Goal: Transaction & Acquisition: Purchase product/service

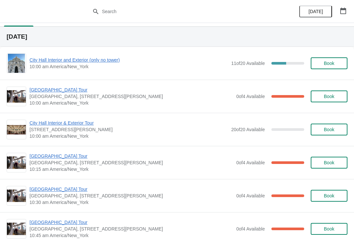
scroll to position [18, 0]
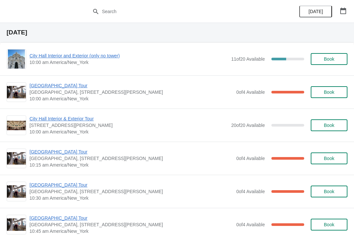
click at [213, 203] on div "City Hall Tower Tour City Hall Visitor Center, 1400 John F Kennedy Boulevard Su…" at bounding box center [177, 191] width 354 height 33
click at [49, 58] on span "City Hall Interior and Exterior (only no tower)" at bounding box center [129, 55] width 198 height 7
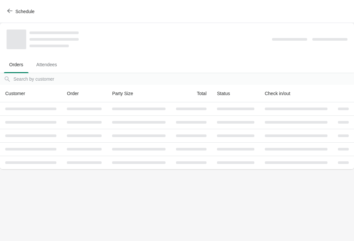
scroll to position [0, 0]
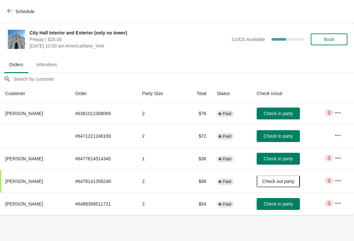
click at [285, 113] on span "Check in party" at bounding box center [278, 113] width 29 height 5
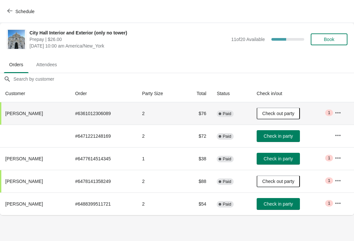
click at [273, 133] on span "Check in party" at bounding box center [278, 135] width 29 height 5
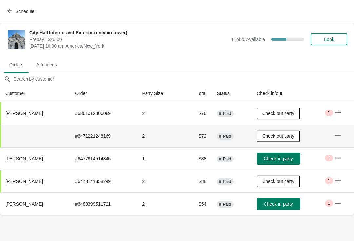
click at [8, 12] on icon "button" at bounding box center [9, 10] width 5 height 5
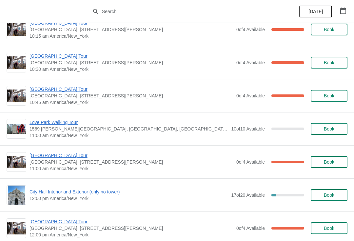
scroll to position [147, 0]
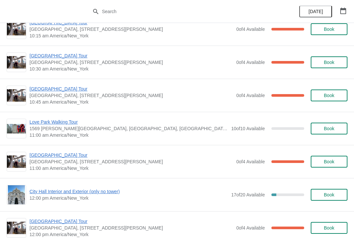
click at [47, 157] on span "[GEOGRAPHIC_DATA] Tour" at bounding box center [132, 155] width 204 height 7
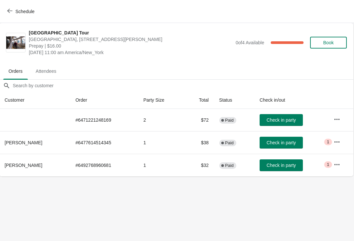
scroll to position [0, 0]
click at [267, 122] on span "Check in party" at bounding box center [281, 119] width 29 height 5
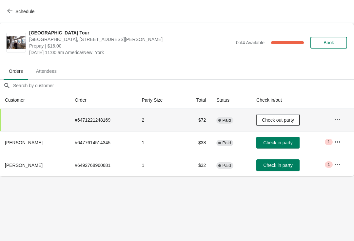
click at [5, 13] on button "Schedule" at bounding box center [21, 12] width 36 height 12
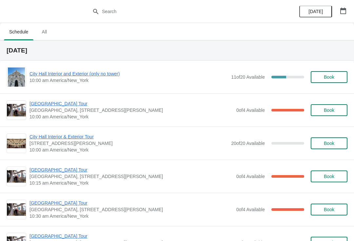
click at [47, 75] on span "City Hall Interior and Exterior (only no tower)" at bounding box center [129, 74] width 198 height 7
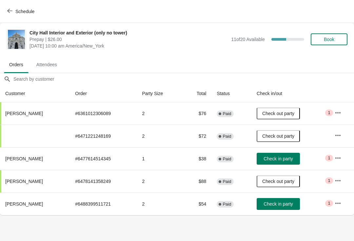
click at [329, 42] on button "Book" at bounding box center [329, 39] width 37 height 12
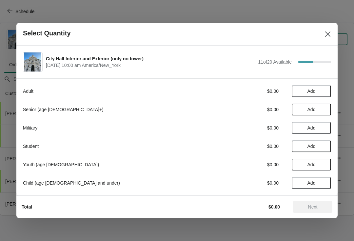
click at [329, 90] on button "Add" at bounding box center [311, 91] width 39 height 12
click at [319, 204] on button "Next" at bounding box center [312, 207] width 39 height 12
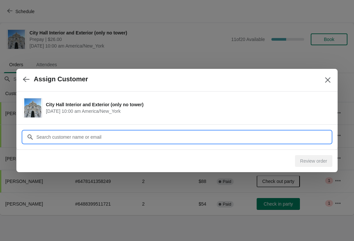
click at [302, 140] on input "Customer" at bounding box center [183, 137] width 295 height 12
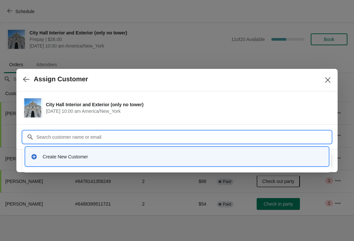
click at [181, 161] on div "Create New Customer" at bounding box center [177, 156] width 298 height 13
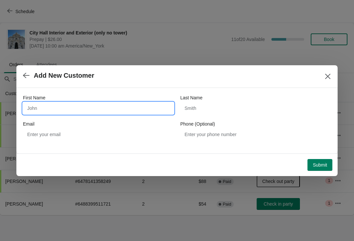
click at [137, 112] on input "First Name" at bounding box center [98, 108] width 151 height 12
type input "James"
click at [238, 120] on div "First Name James Last Name Email Phone (Optional)" at bounding box center [177, 117] width 308 height 46
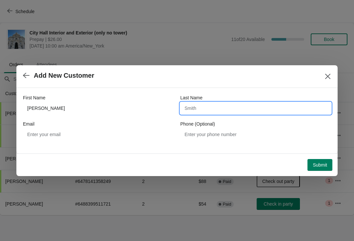
click at [237, 110] on input "Last Name" at bounding box center [255, 108] width 151 height 12
type input "Cadd"
click at [319, 166] on span "Submit" at bounding box center [320, 164] width 14 height 5
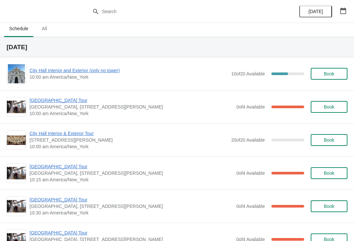
scroll to position [2, 0]
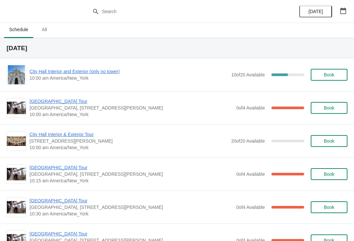
click at [44, 74] on span "City Hall Interior and Exterior (only no tower)" at bounding box center [129, 71] width 198 height 7
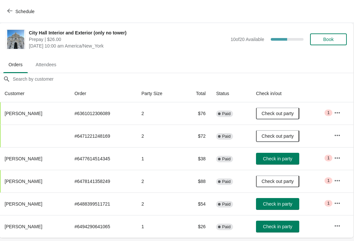
scroll to position [0, 0]
click at [288, 225] on span "Check in party" at bounding box center [277, 226] width 29 height 5
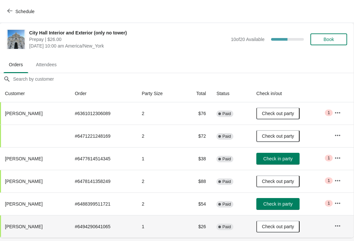
click at [7, 14] on button "Schedule" at bounding box center [21, 12] width 36 height 12
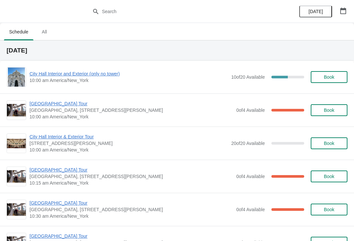
scroll to position [0, 0]
click at [333, 111] on span "Book" at bounding box center [329, 110] width 10 height 5
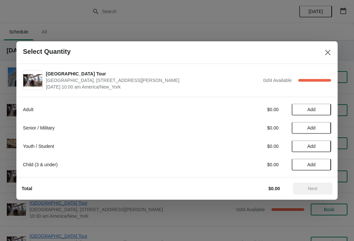
click at [327, 107] on button "Add" at bounding box center [311, 110] width 39 height 12
click at [321, 191] on button "Next" at bounding box center [312, 189] width 39 height 12
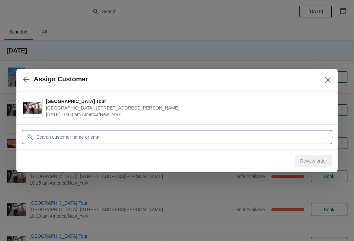
click at [230, 134] on input "Customer" at bounding box center [183, 137] width 295 height 12
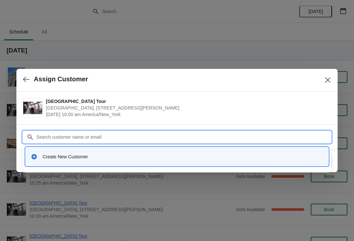
click at [164, 156] on div "Create New Customer" at bounding box center [183, 156] width 281 height 7
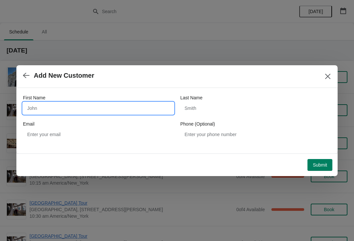
click at [148, 109] on input "First Name" at bounding box center [98, 108] width 151 height 12
type input "[PERSON_NAME]"
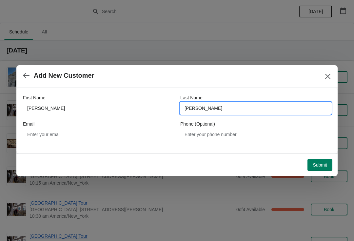
type input "[PERSON_NAME]"
click at [321, 170] on button "Submit" at bounding box center [320, 165] width 25 height 12
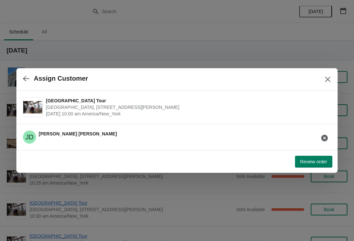
click at [321, 167] on button "Review order" at bounding box center [313, 162] width 37 height 12
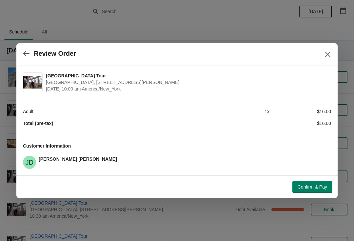
click at [314, 191] on button "Confirm & Pay" at bounding box center [313, 187] width 40 height 12
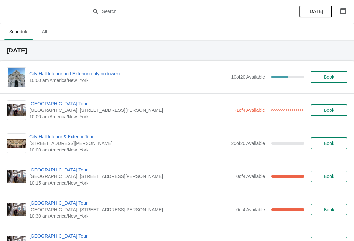
click at [40, 76] on span "City Hall Interior and Exterior (only no tower)" at bounding box center [129, 74] width 198 height 7
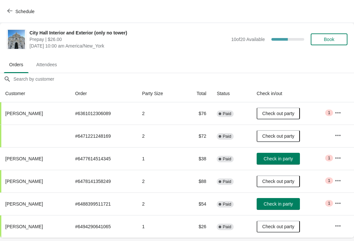
click at [12, 11] on icon "button" at bounding box center [9, 10] width 5 height 5
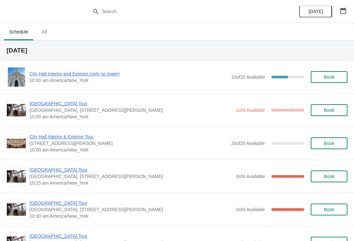
click at [64, 106] on span "[GEOGRAPHIC_DATA] Tour" at bounding box center [131, 103] width 202 height 7
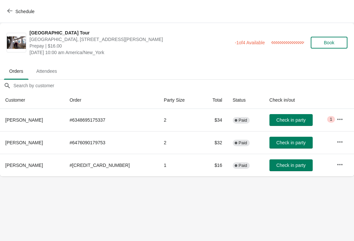
click at [288, 125] on button "Check in party" at bounding box center [291, 120] width 43 height 12
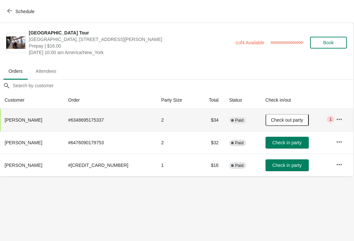
scroll to position [0, 0]
click at [14, 17] on button "Schedule" at bounding box center [21, 12] width 36 height 12
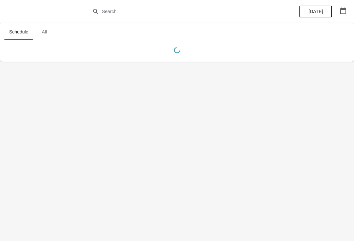
scroll to position [0, 0]
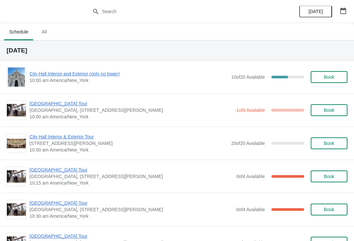
click at [43, 71] on span "City Hall Interior and Exterior (only no tower)" at bounding box center [129, 74] width 198 height 7
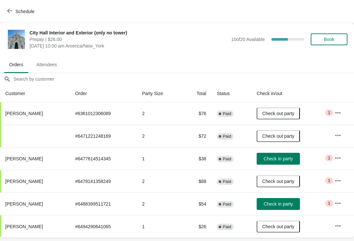
click at [294, 208] on button "Check in party" at bounding box center [278, 204] width 43 height 12
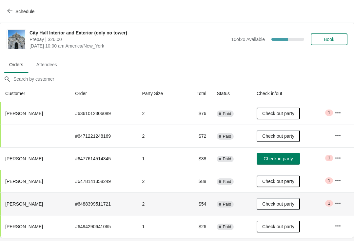
click at [10, 11] on icon "button" at bounding box center [9, 10] width 5 height 5
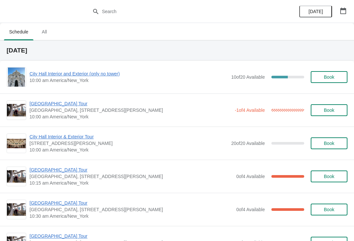
click at [44, 106] on span "[GEOGRAPHIC_DATA] Tour" at bounding box center [131, 103] width 202 height 7
